Goal: Task Accomplishment & Management: Use online tool/utility

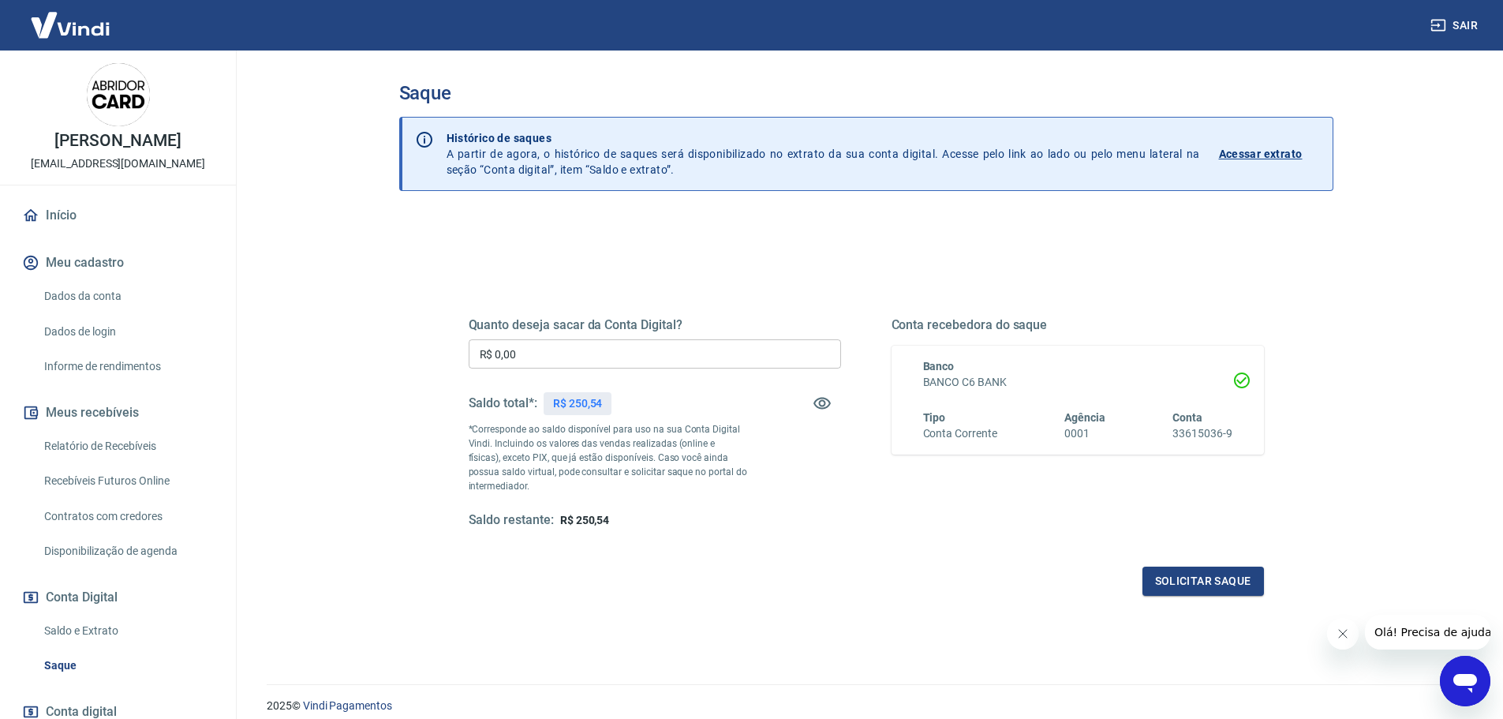
click at [668, 371] on div "Quanto deseja sacar da Conta Digital? R$ 0,00 ​ Saldo total*: R$ 250,54 *Corres…" at bounding box center [655, 422] width 372 height 211
click at [663, 358] on input "R$ 0,00" at bounding box center [655, 353] width 372 height 29
type input "R$ 250,54"
click at [1234, 577] on button "Solicitar saque" at bounding box center [1202, 580] width 121 height 29
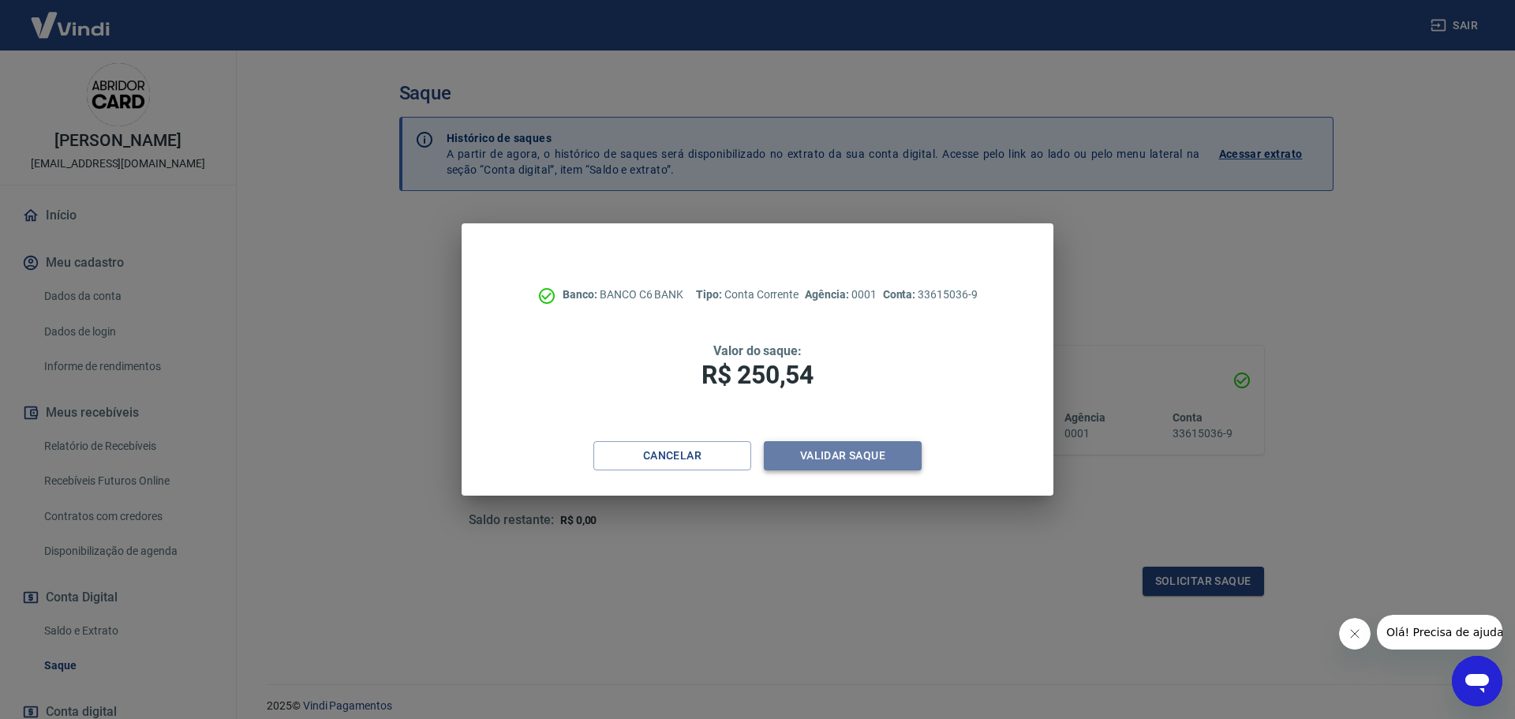
click at [834, 441] on button "Validar saque" at bounding box center [843, 455] width 158 height 29
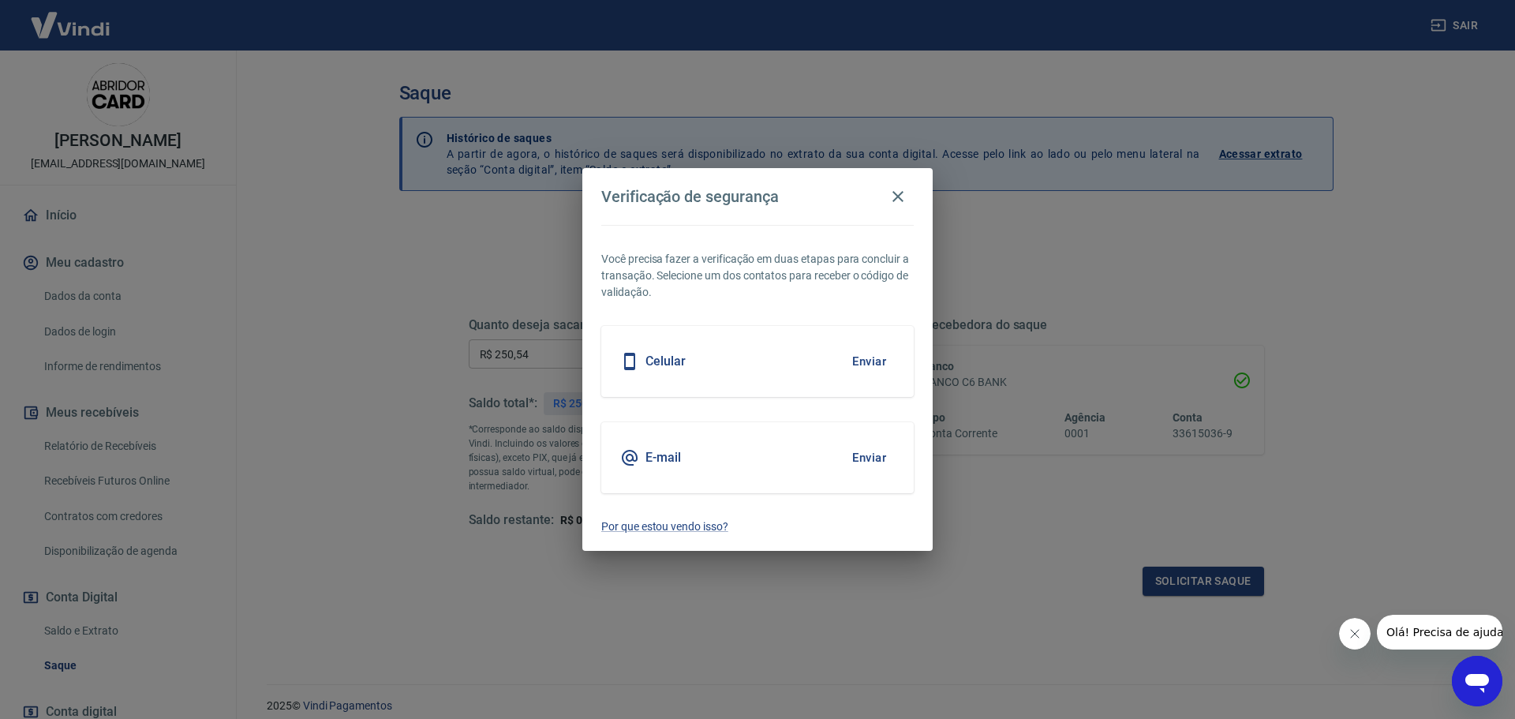
click at [880, 456] on button "Enviar" at bounding box center [868, 457] width 51 height 33
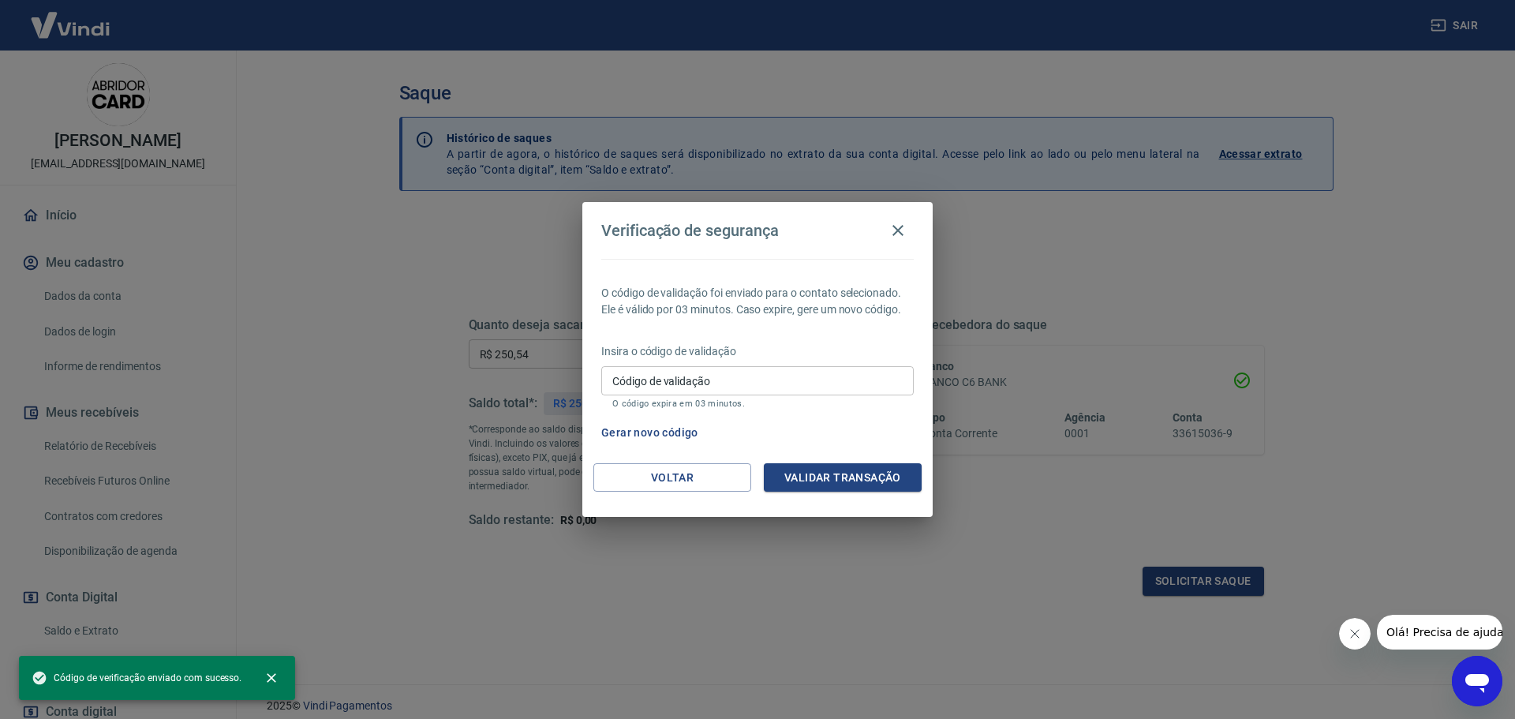
click at [795, 394] on input "Código de validação" at bounding box center [757, 380] width 312 height 29
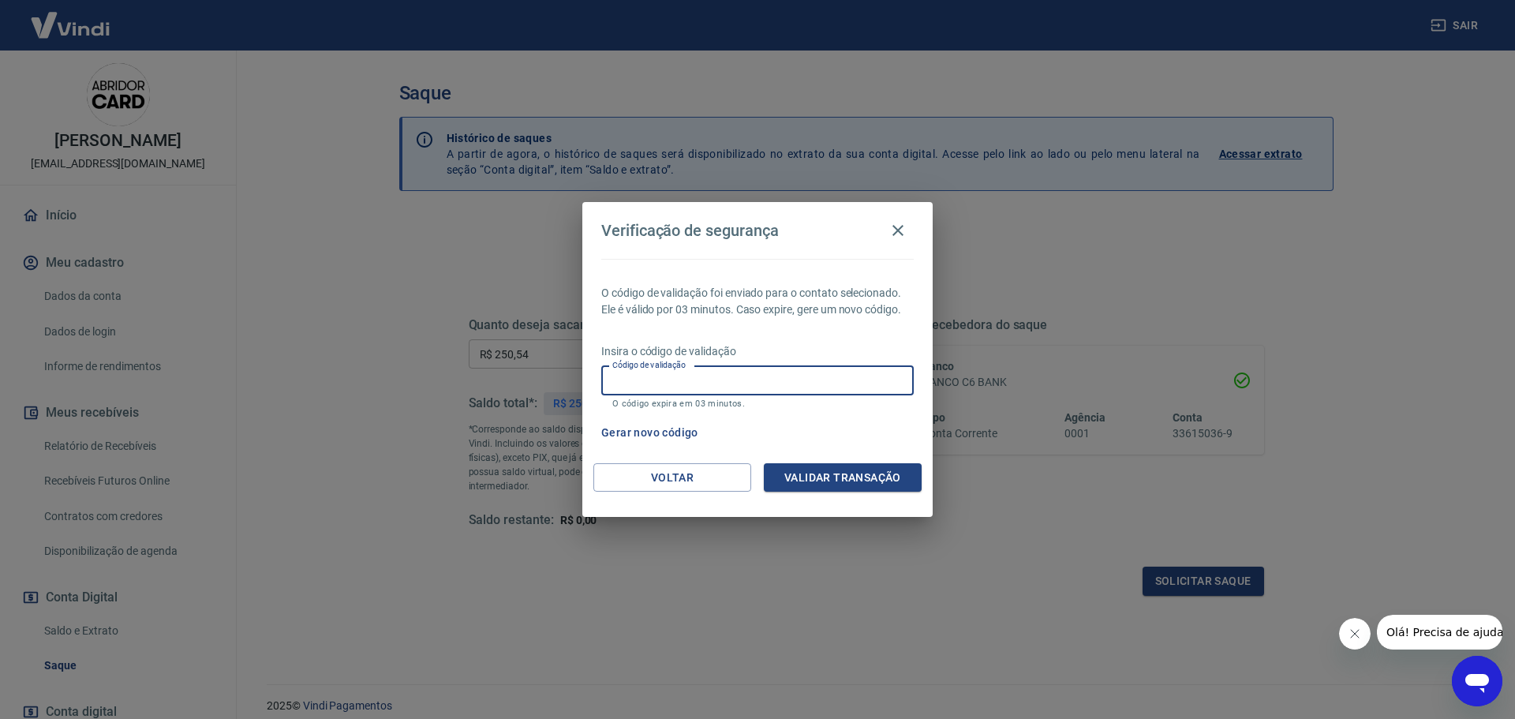
click at [789, 384] on input "Código de validação" at bounding box center [757, 380] width 312 height 29
click at [897, 221] on icon "button" at bounding box center [897, 230] width 19 height 19
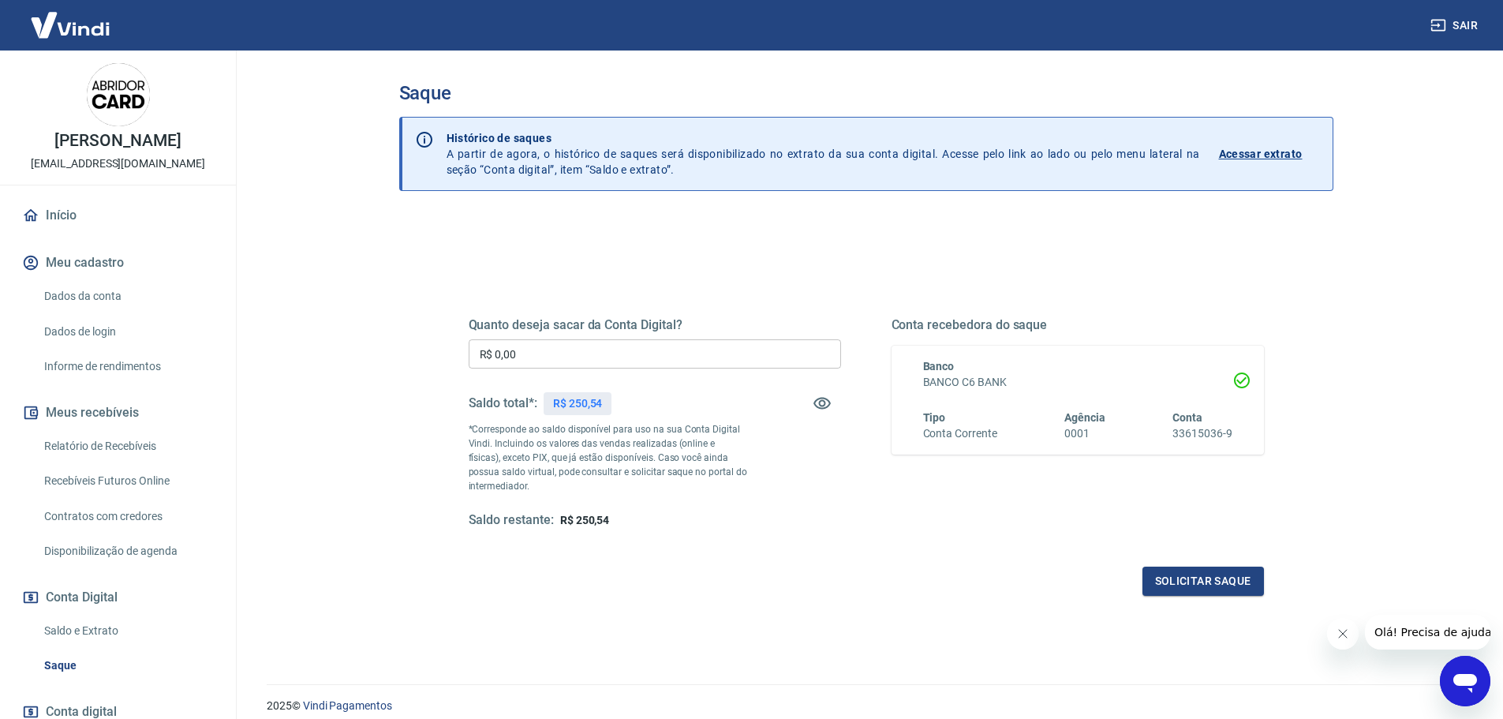
click at [674, 361] on input "R$ 0,00" at bounding box center [655, 353] width 372 height 29
type input "R$ 250,54"
click at [1215, 574] on button "Solicitar saque" at bounding box center [1202, 580] width 121 height 29
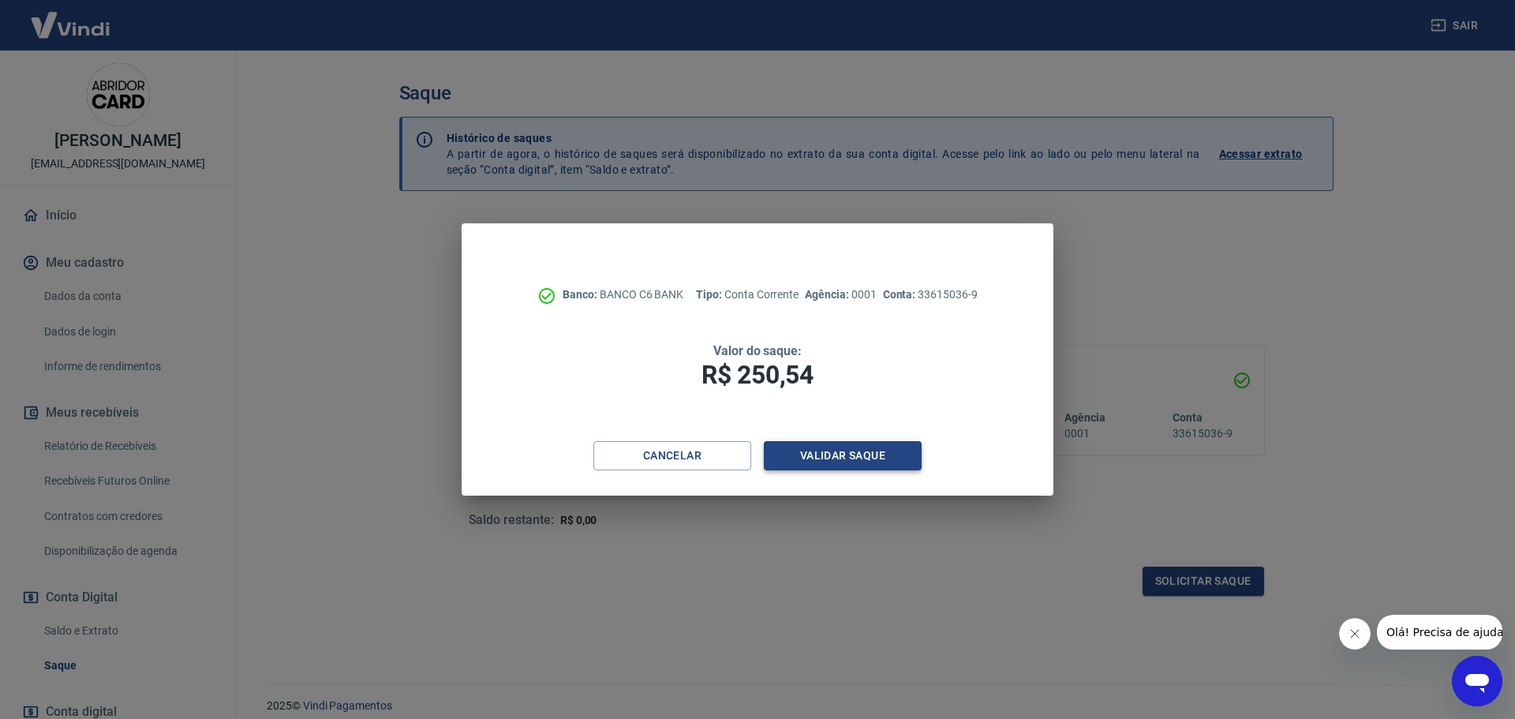
click at [881, 453] on button "Validar saque" at bounding box center [843, 455] width 158 height 29
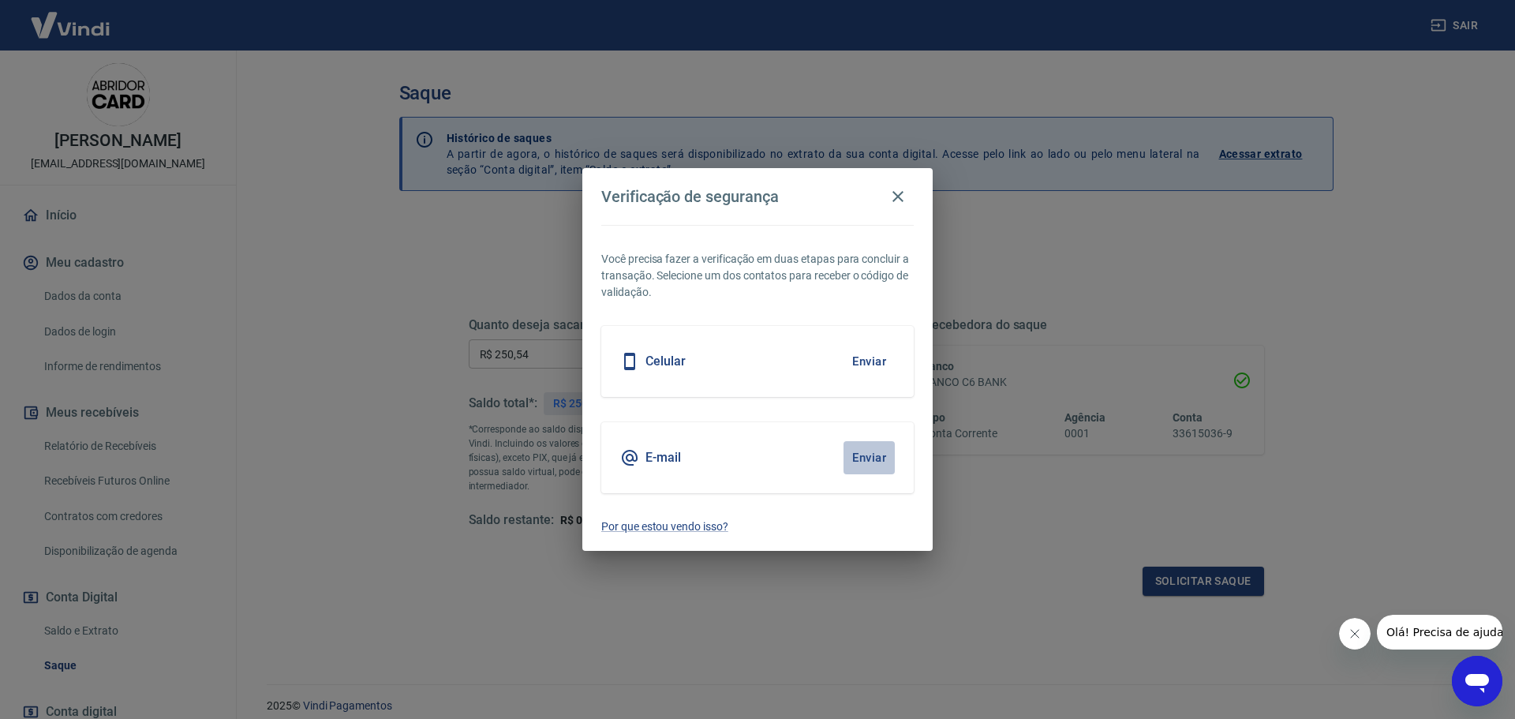
click at [872, 449] on button "Enviar" at bounding box center [868, 457] width 51 height 33
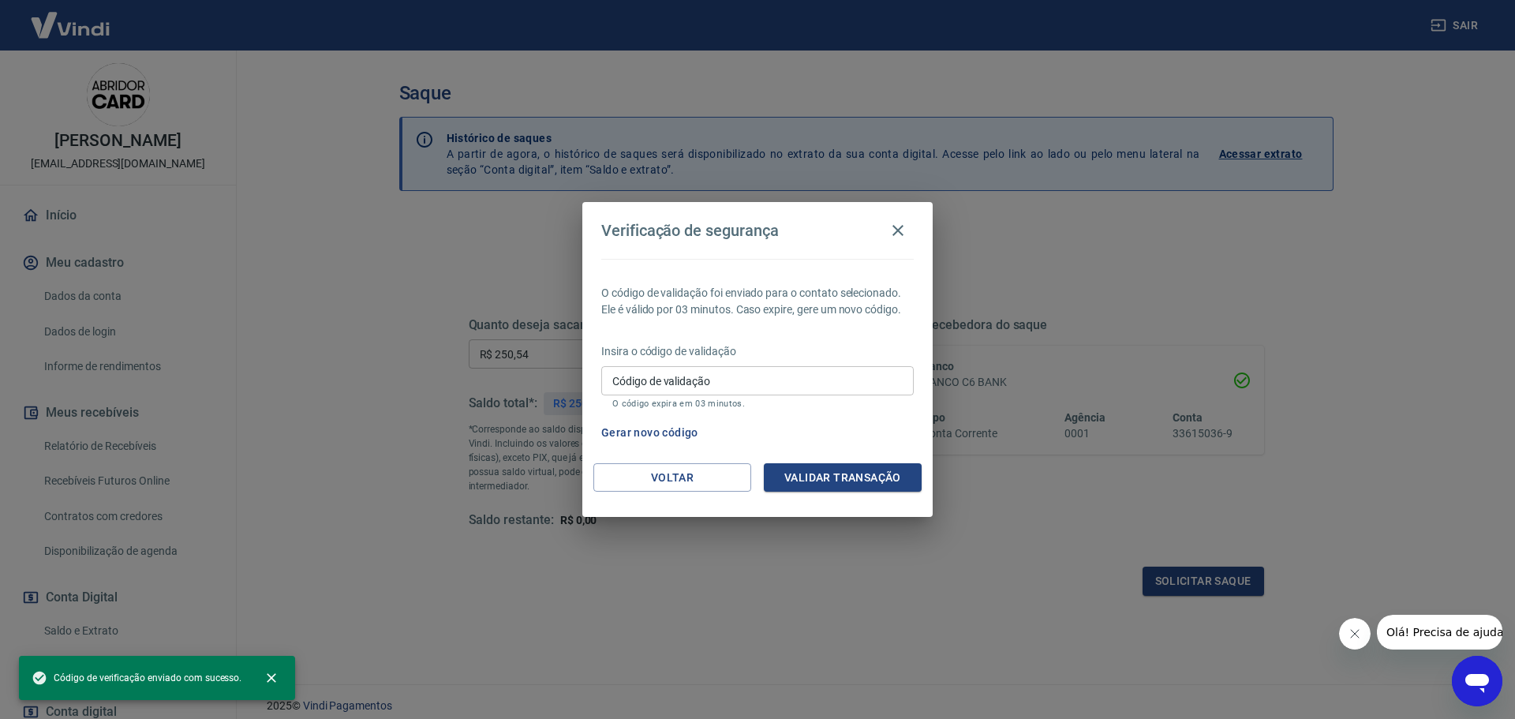
click at [774, 389] on input "Código de validação" at bounding box center [757, 380] width 312 height 29
paste input "968792"
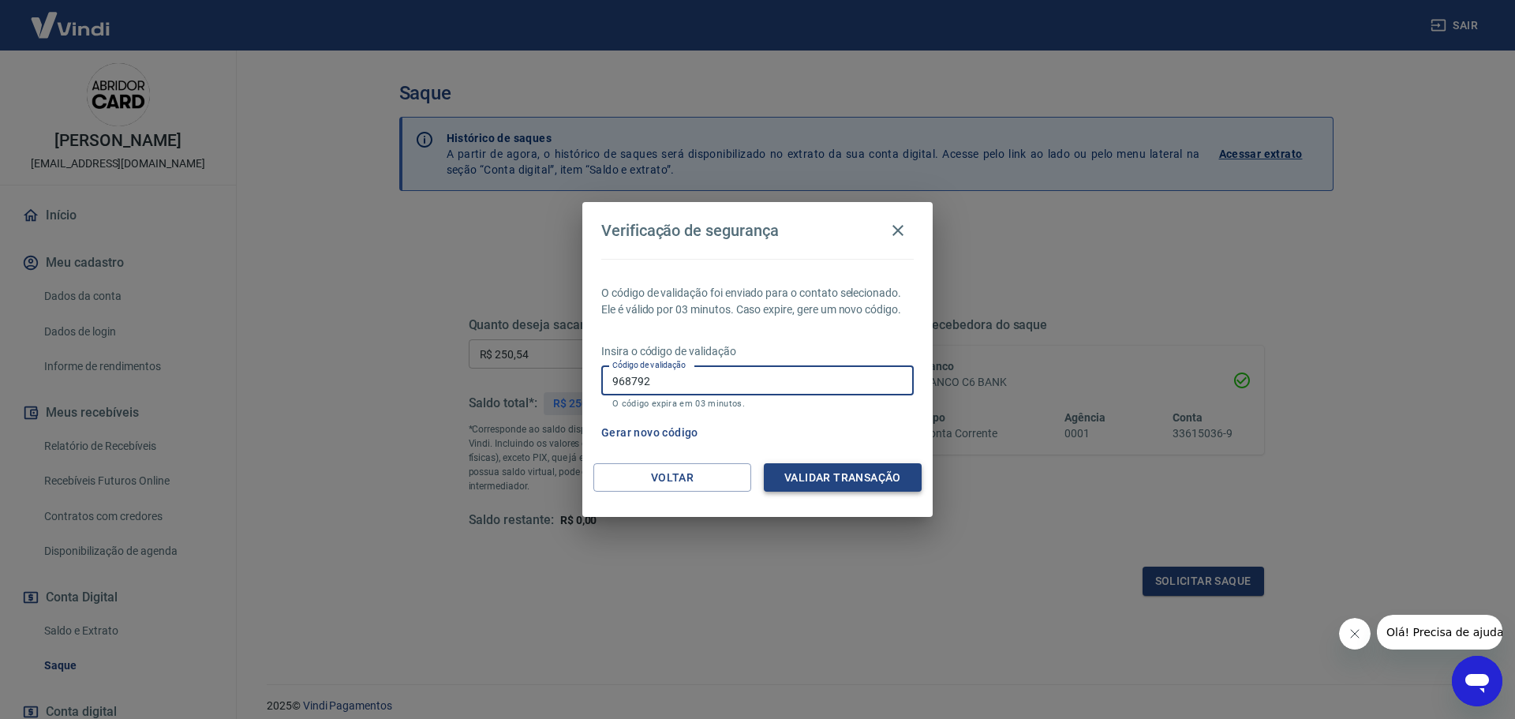
type input "968792"
click at [888, 480] on button "Validar transação" at bounding box center [843, 477] width 158 height 29
